Goal: Information Seeking & Learning: Learn about a topic

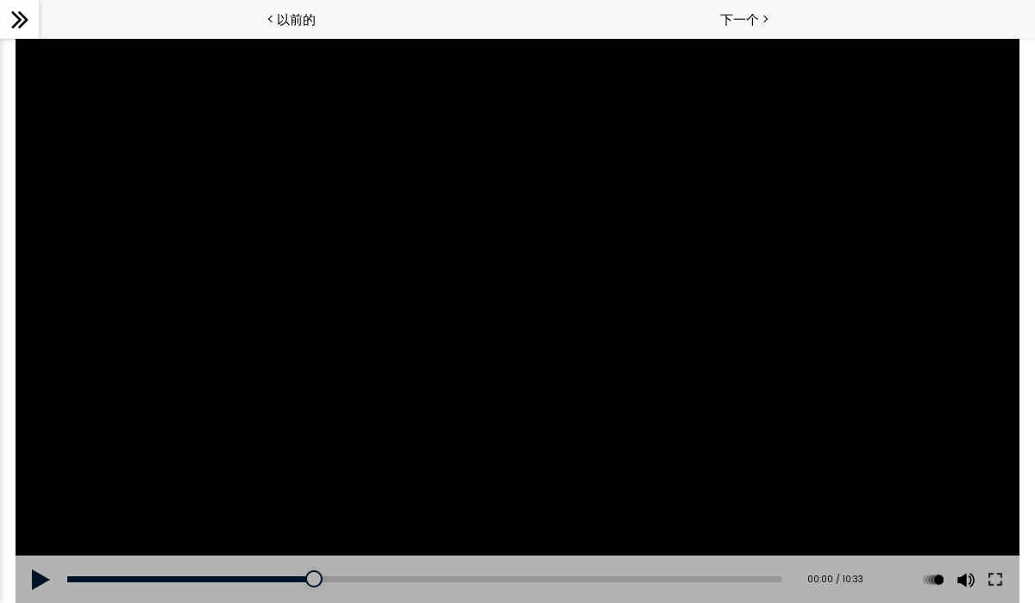
click at [550, 44] on div at bounding box center [518, 320] width 1004 height 565
click at [594, 196] on div at bounding box center [518, 320] width 1004 height 565
click at [380, 409] on div at bounding box center [518, 320] width 1004 height 565
click at [996, 587] on button at bounding box center [995, 580] width 31 height 48
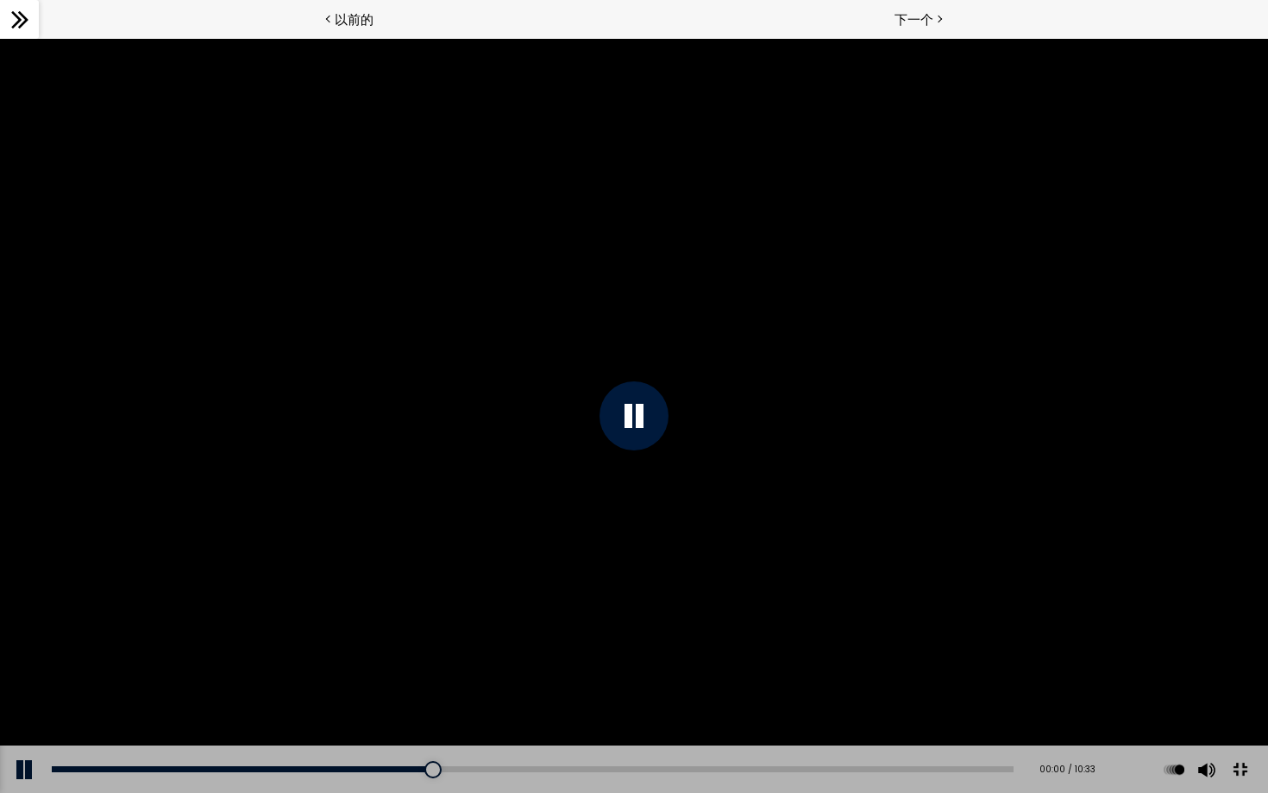
click at [630, 447] on div at bounding box center [634, 415] width 69 height 69
click at [655, 437] on div at bounding box center [634, 415] width 69 height 69
click at [654, 409] on div at bounding box center [634, 415] width 69 height 69
click at [1034, 602] on button at bounding box center [1240, 770] width 39 height 39
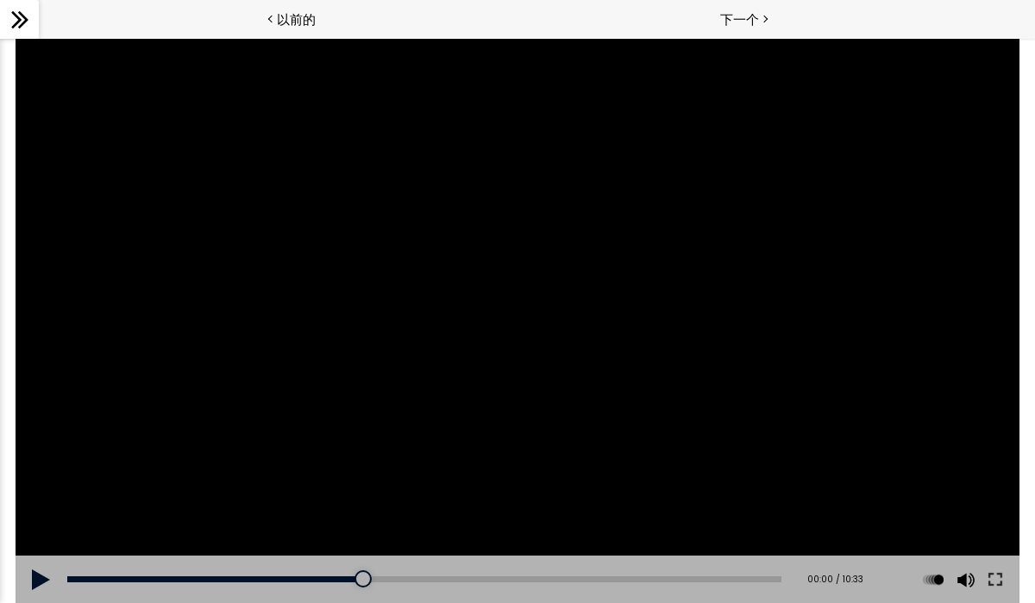
click at [525, 345] on div at bounding box center [518, 320] width 1004 height 565
click at [996, 583] on button at bounding box center [995, 580] width 31 height 48
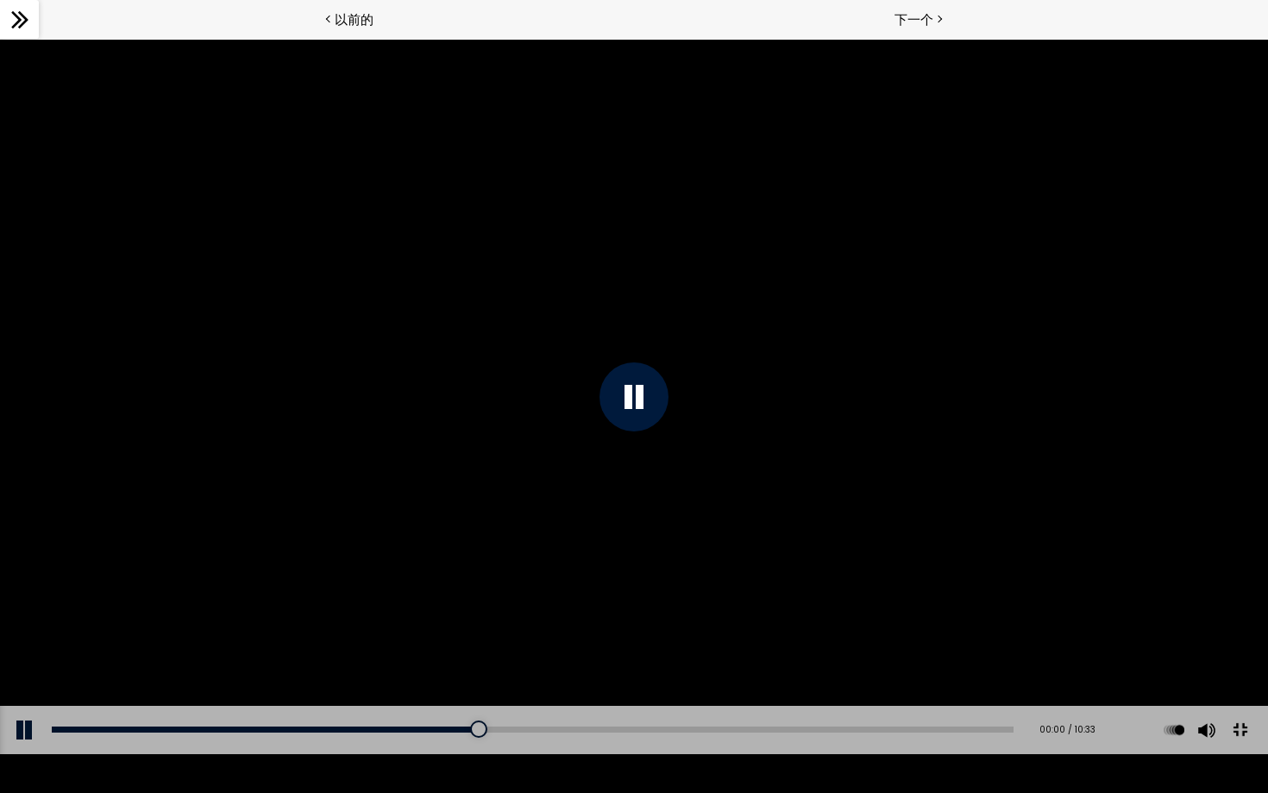
click at [648, 390] on div at bounding box center [634, 396] width 69 height 69
click at [1034, 602] on button at bounding box center [1240, 729] width 39 height 39
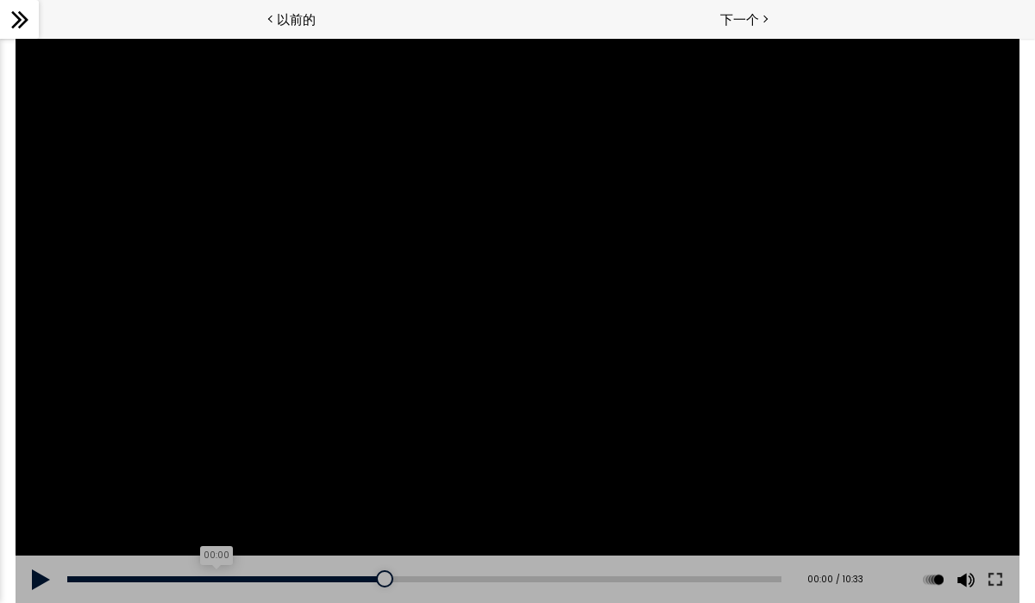
click at [212, 576] on div "00:00" at bounding box center [424, 579] width 715 height 6
click at [315, 394] on div at bounding box center [518, 320] width 1004 height 565
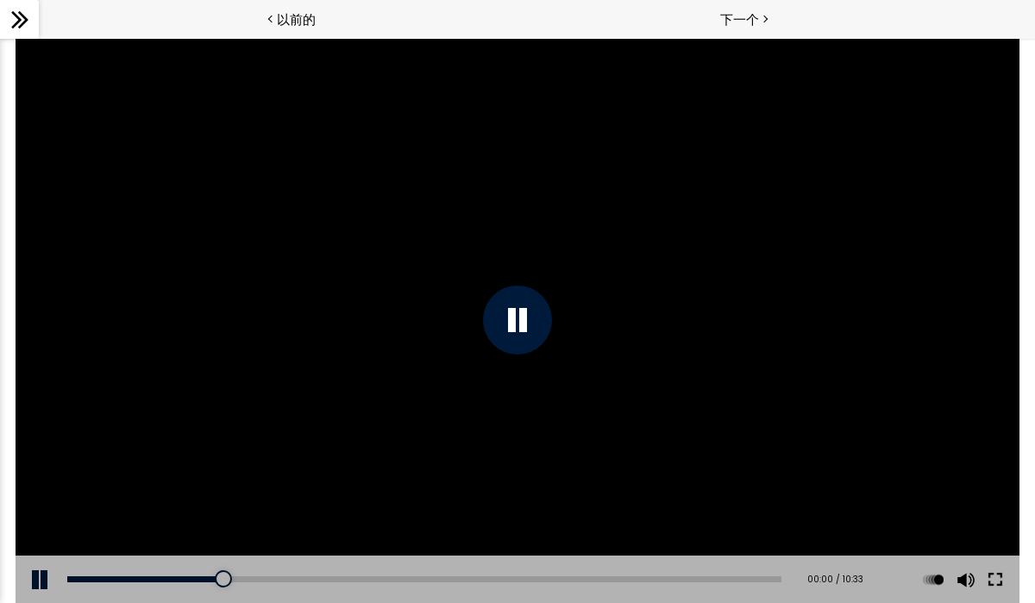
click at [992, 584] on button at bounding box center [995, 580] width 31 height 48
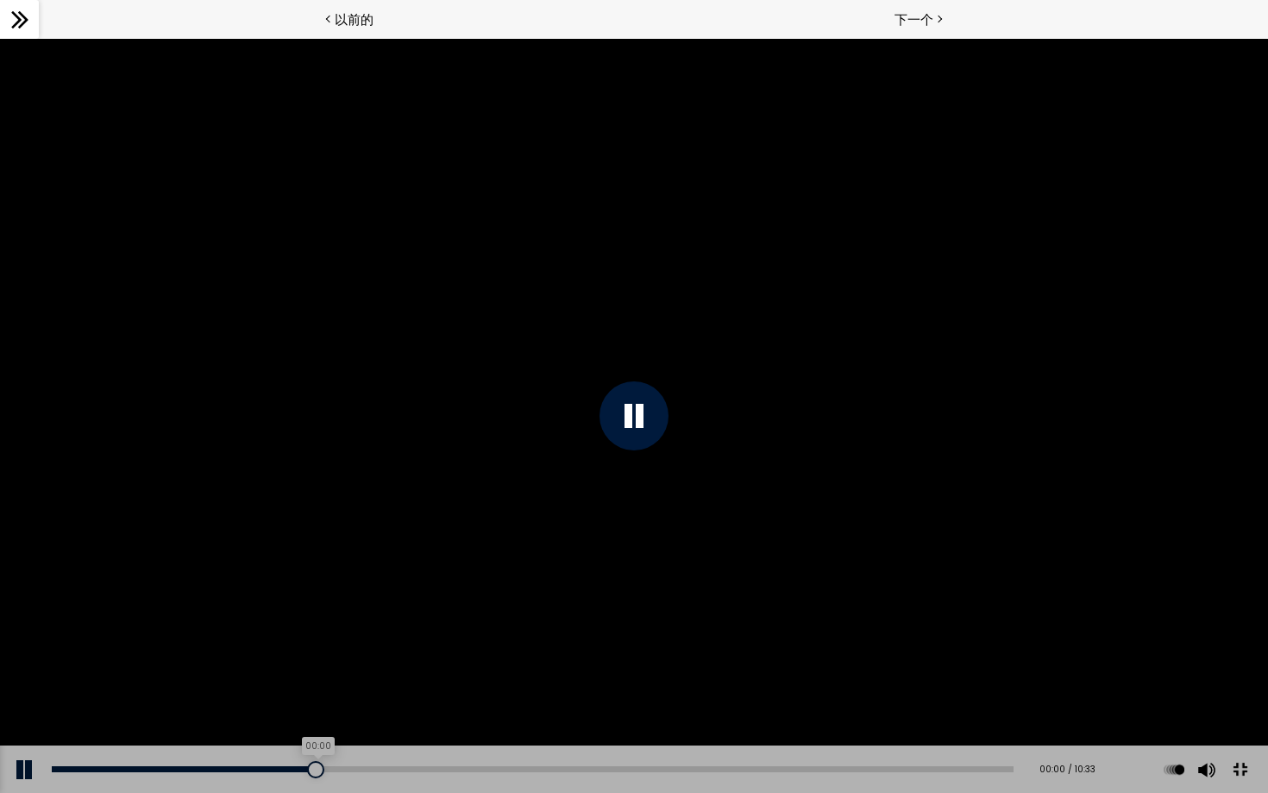
click at [317, 602] on div at bounding box center [315, 769] width 17 height 17
click at [320, 602] on div at bounding box center [321, 769] width 17 height 17
click at [320, 602] on div at bounding box center [324, 769] width 17 height 17
click at [329, 602] on div at bounding box center [332, 769] width 17 height 17
click at [336, 602] on div at bounding box center [339, 769] width 17 height 17
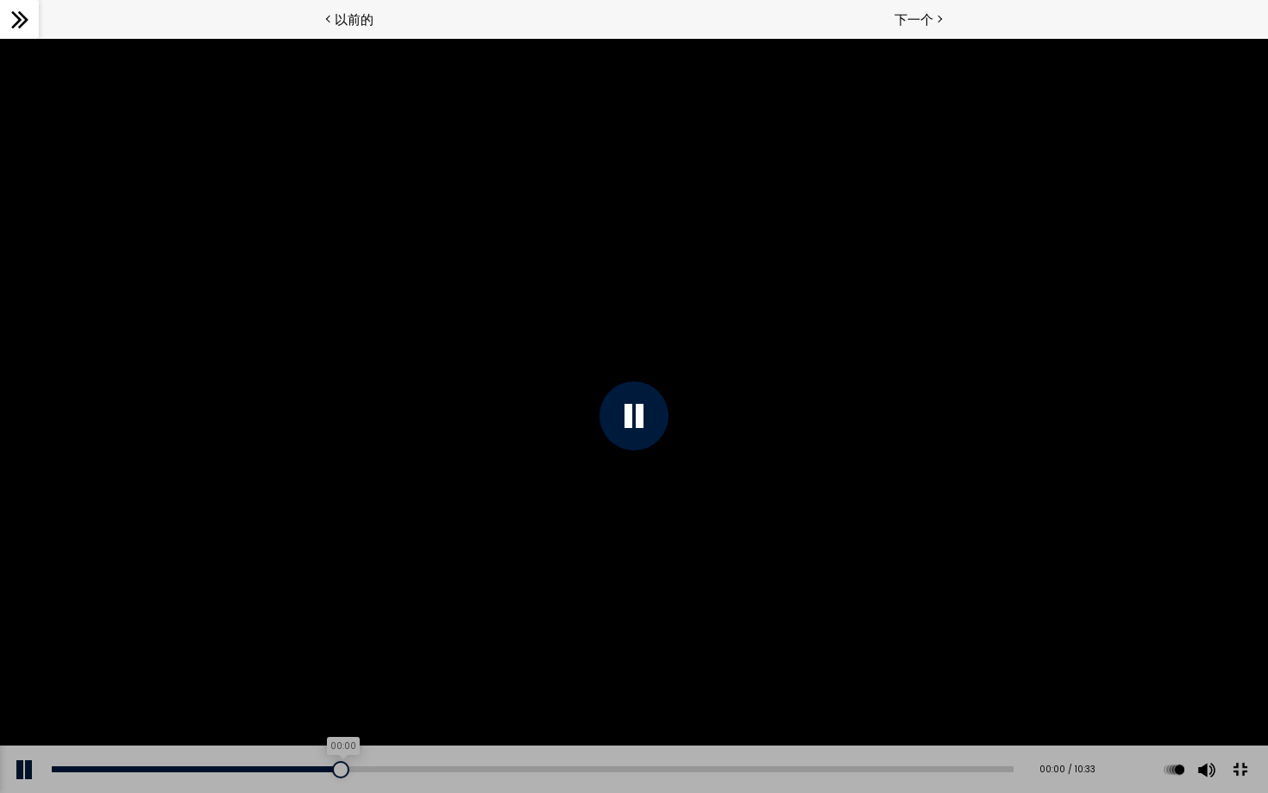
click at [341, 602] on div at bounding box center [340, 769] width 17 height 17
click at [347, 602] on div "添加章节 00:00" at bounding box center [533, 769] width 962 height 48
click at [348, 602] on div at bounding box center [352, 769] width 17 height 17
click at [351, 602] on div at bounding box center [356, 769] width 17 height 17
click at [355, 602] on div at bounding box center [357, 769] width 17 height 17
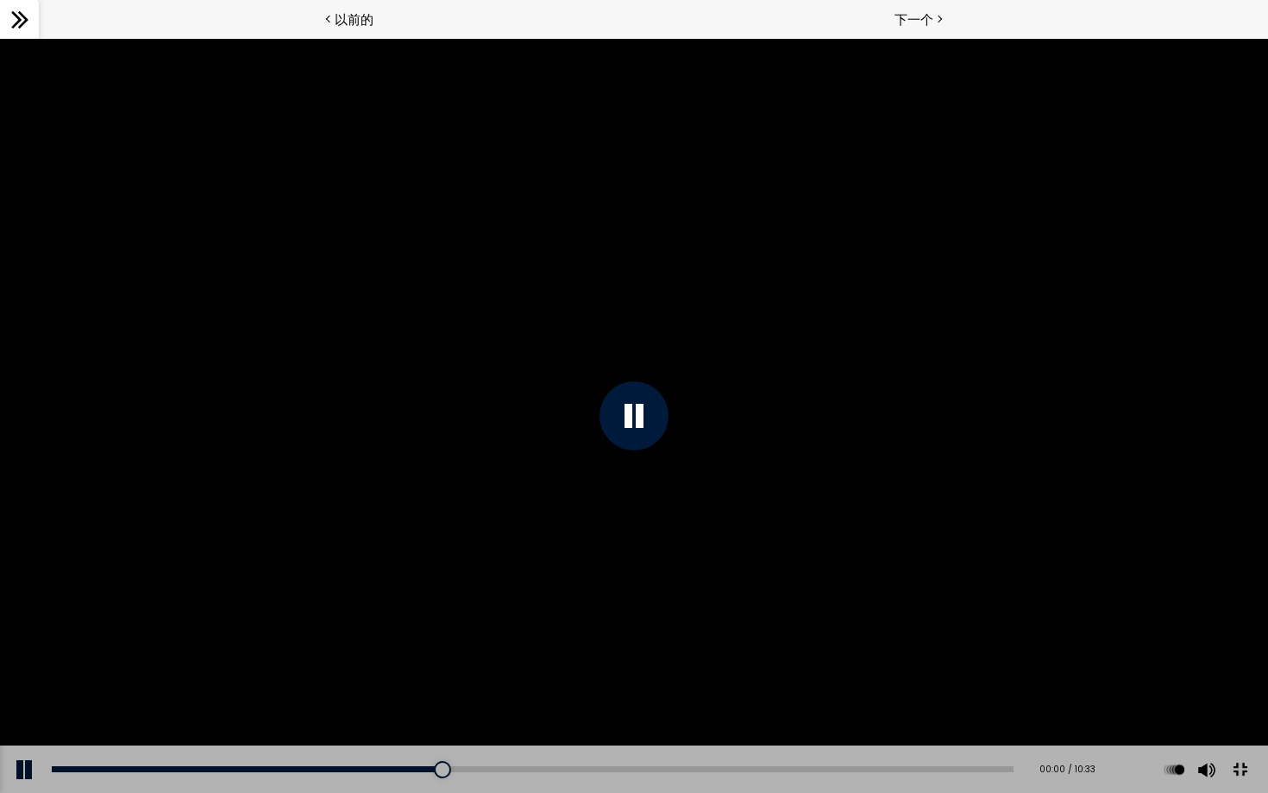
click at [631, 427] on div at bounding box center [634, 415] width 69 height 69
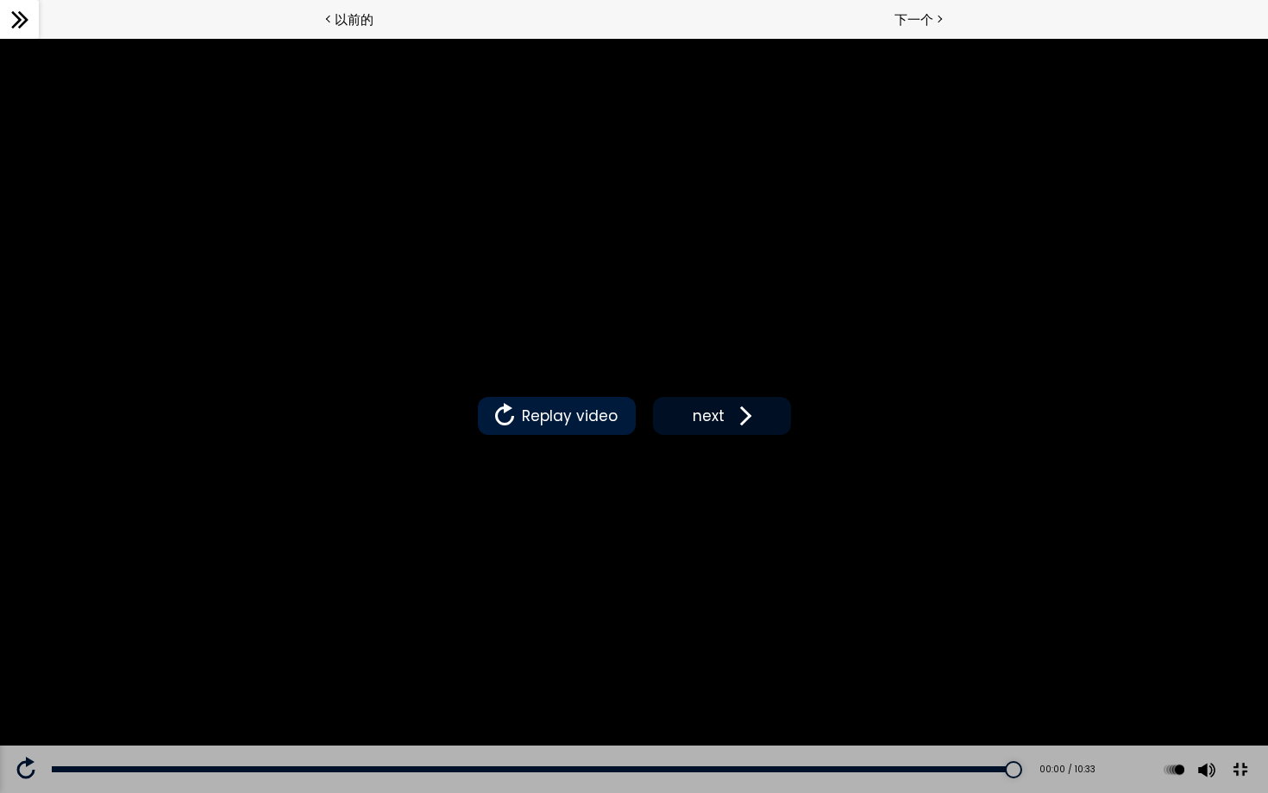
click at [713, 427] on span "next" at bounding box center [708, 416] width 41 height 22
